Goal: Task Accomplishment & Management: Manage account settings

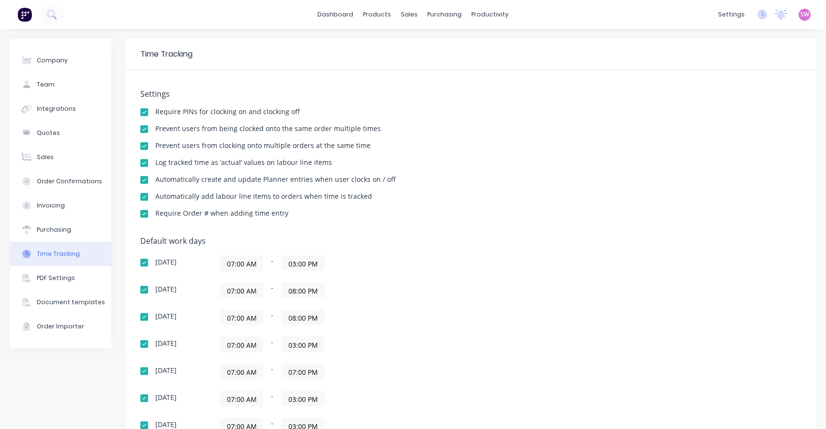
click at [801, 11] on span "SW" at bounding box center [805, 14] width 9 height 9
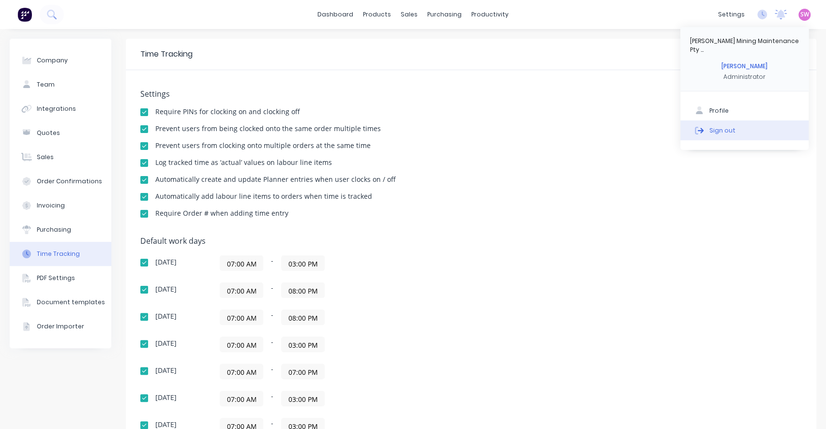
click at [747, 130] on button "Sign out" at bounding box center [744, 130] width 128 height 19
